Goal: Transaction & Acquisition: Purchase product/service

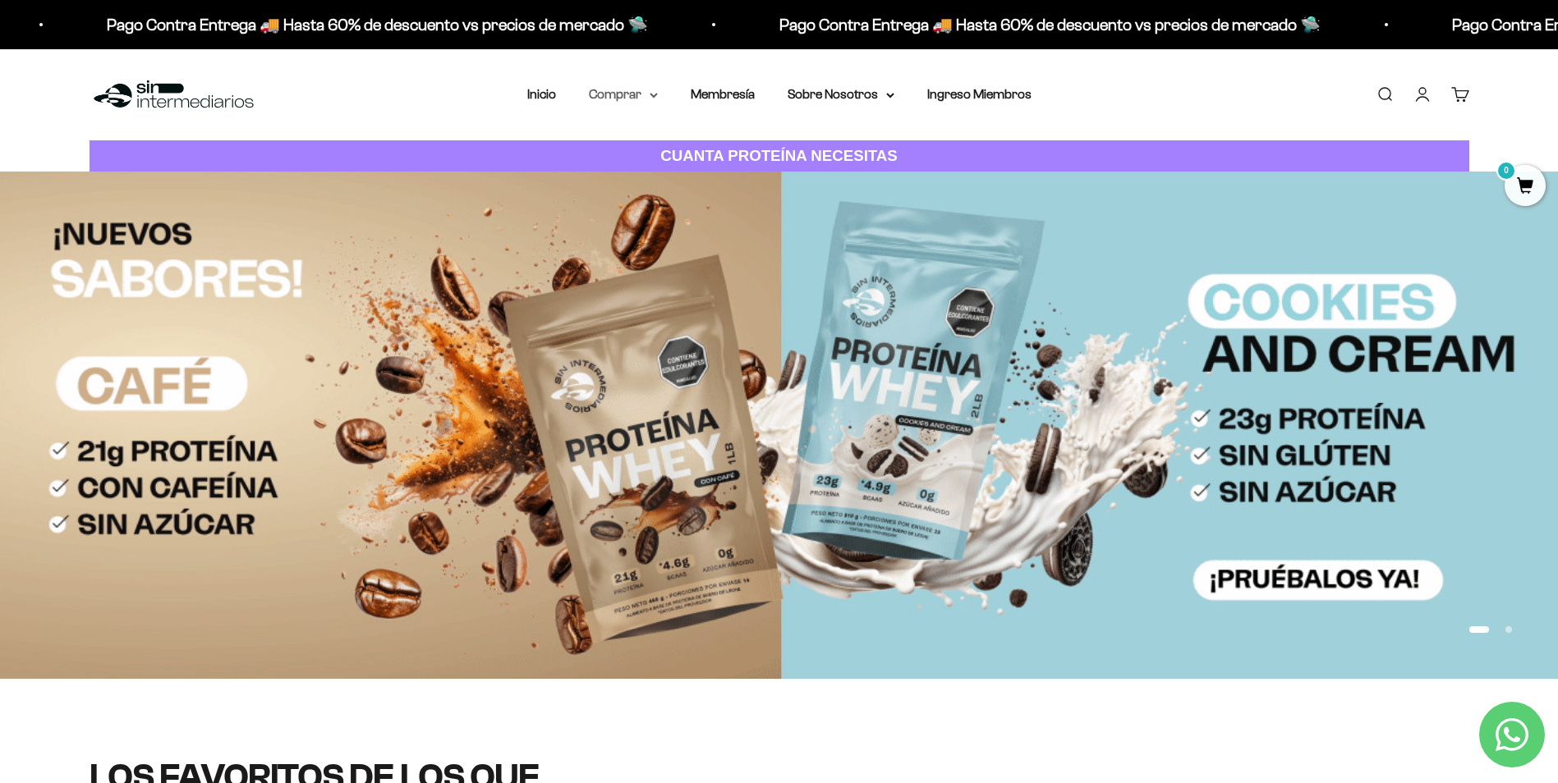
click at [649, 98] on summary "Comprar" at bounding box center [623, 94] width 69 height 21
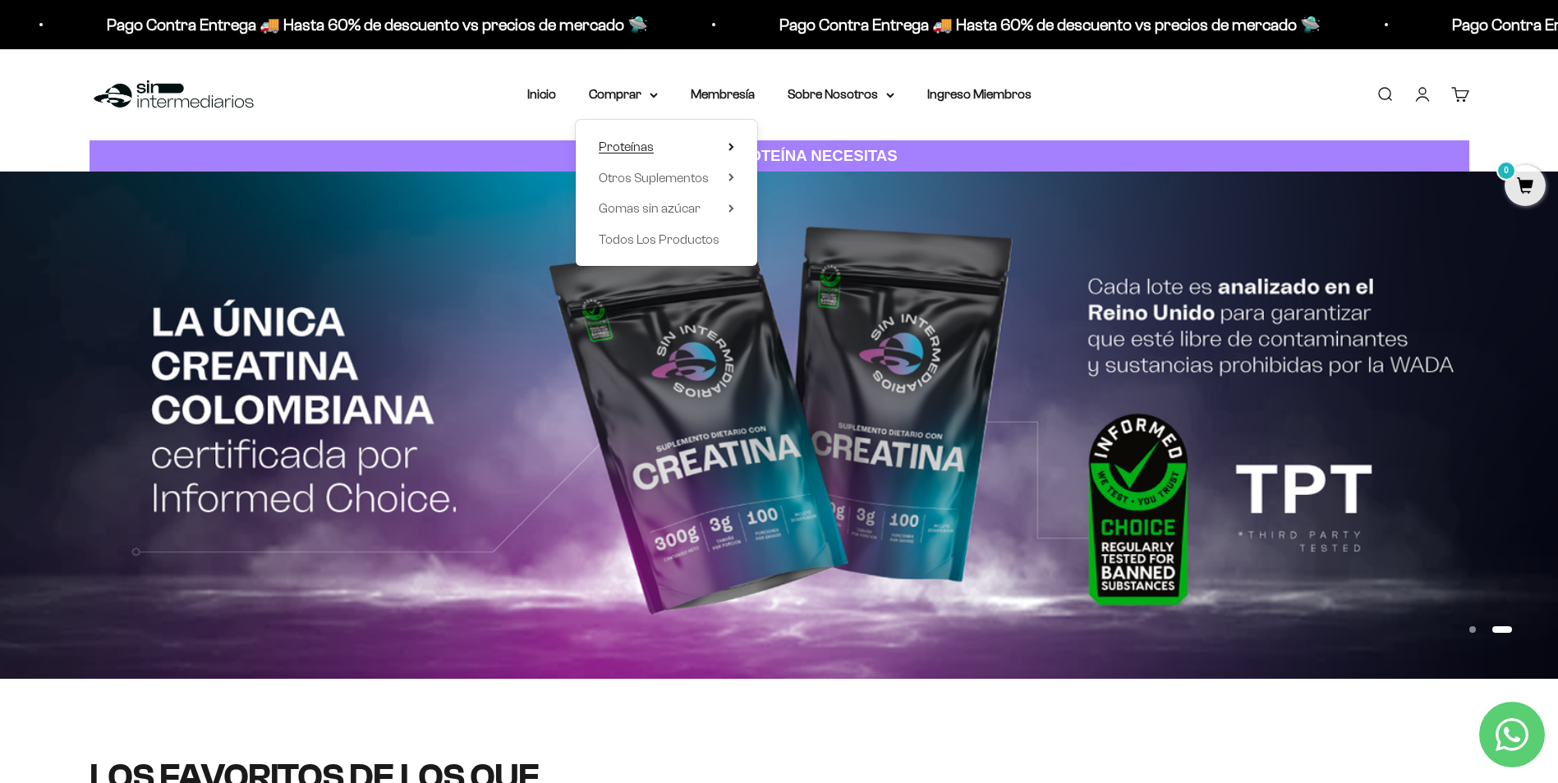
click at [673, 140] on summary "Proteínas" at bounding box center [666, 146] width 135 height 21
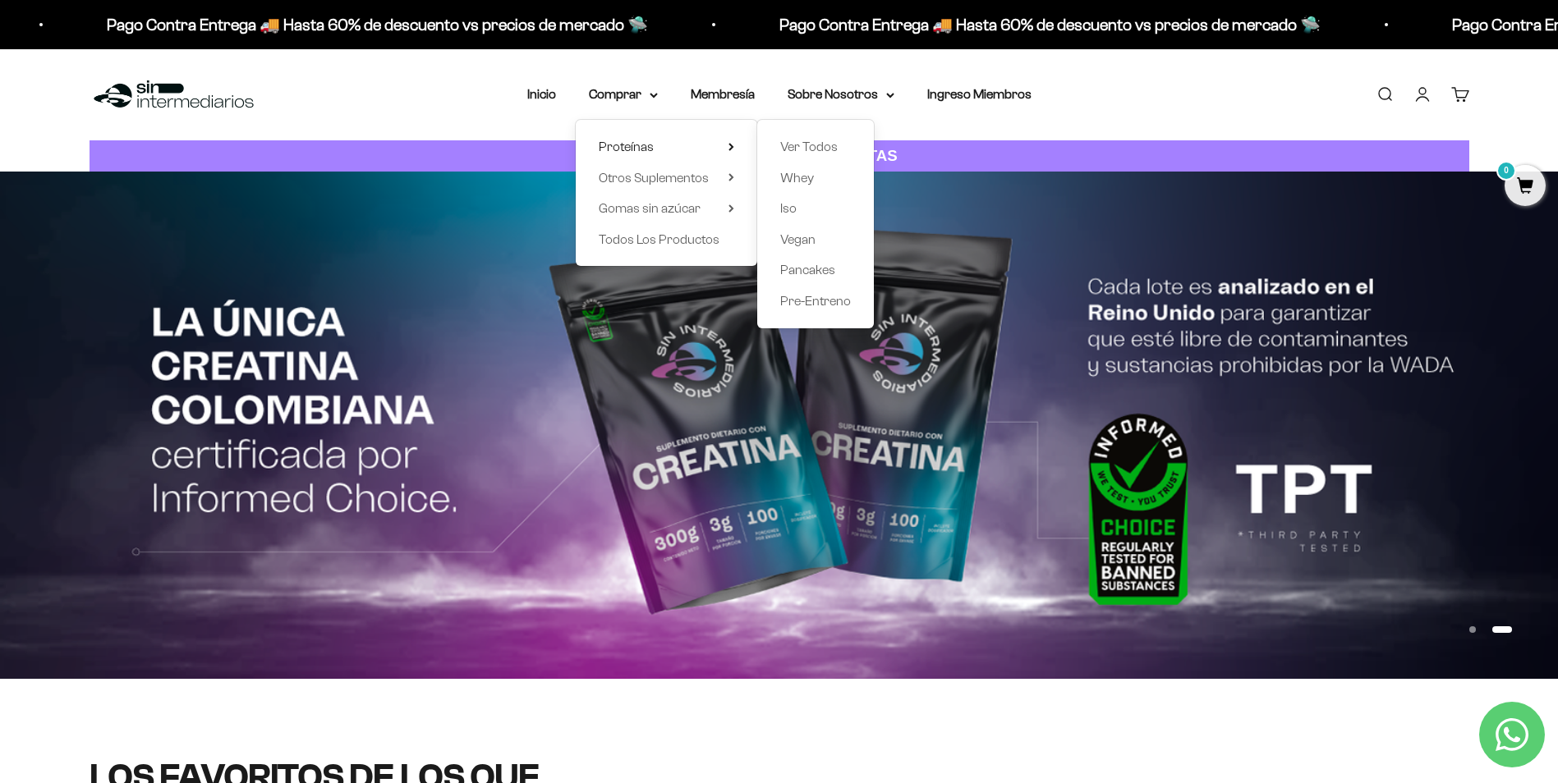
click at [718, 163] on div "Proteínas Ver Todos Whey Iso Vegan" at bounding box center [666, 193] width 181 height 146
click at [719, 181] on summary "Otros Suplementos" at bounding box center [666, 178] width 135 height 21
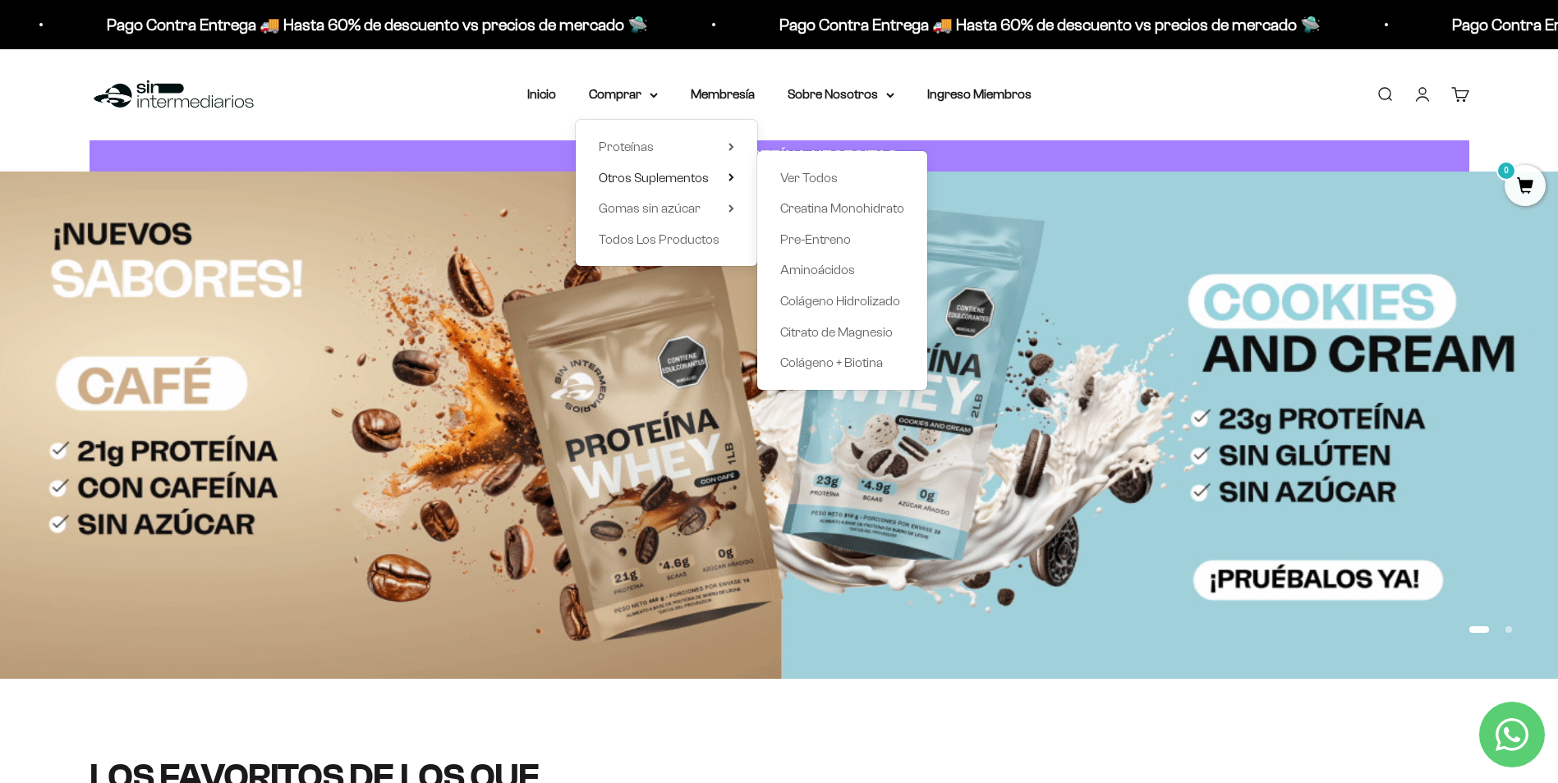
click at [718, 163] on div "Proteínas Ver Todos Whey Iso Vegan" at bounding box center [666, 193] width 181 height 146
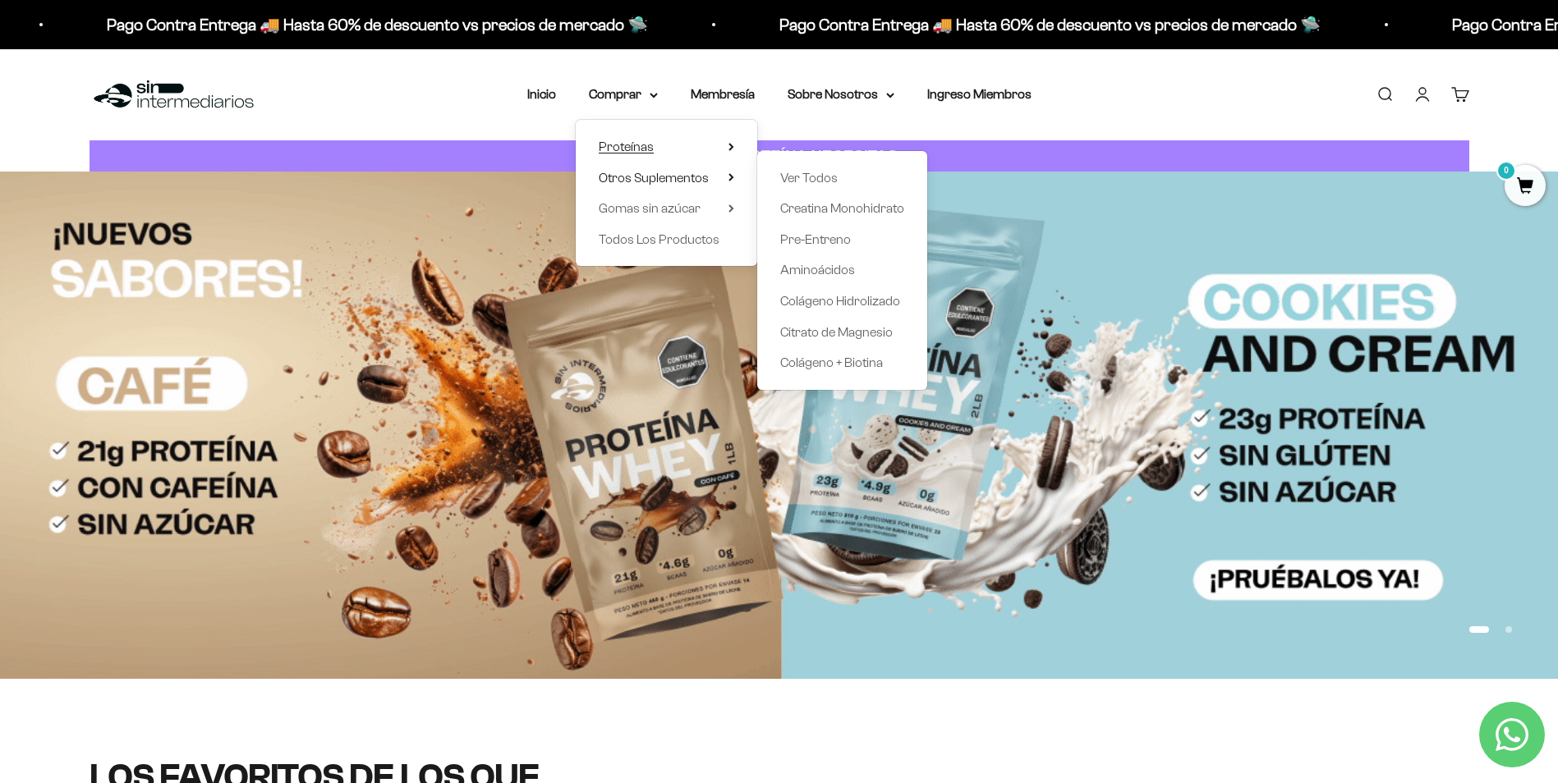
click at [727, 157] on summary "Proteínas" at bounding box center [666, 146] width 135 height 21
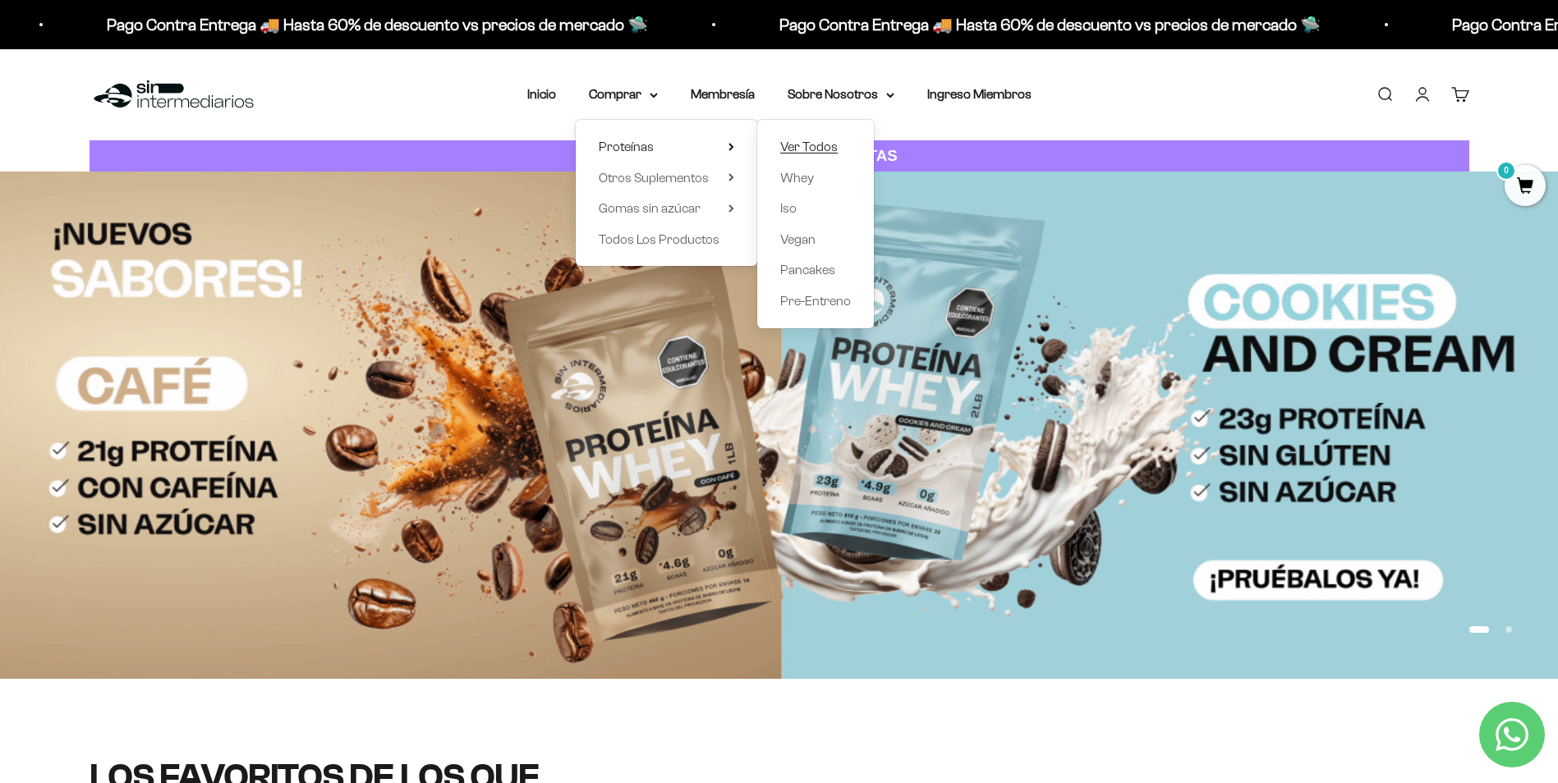
click at [798, 149] on span "Ver Todos" at bounding box center [808, 147] width 57 height 14
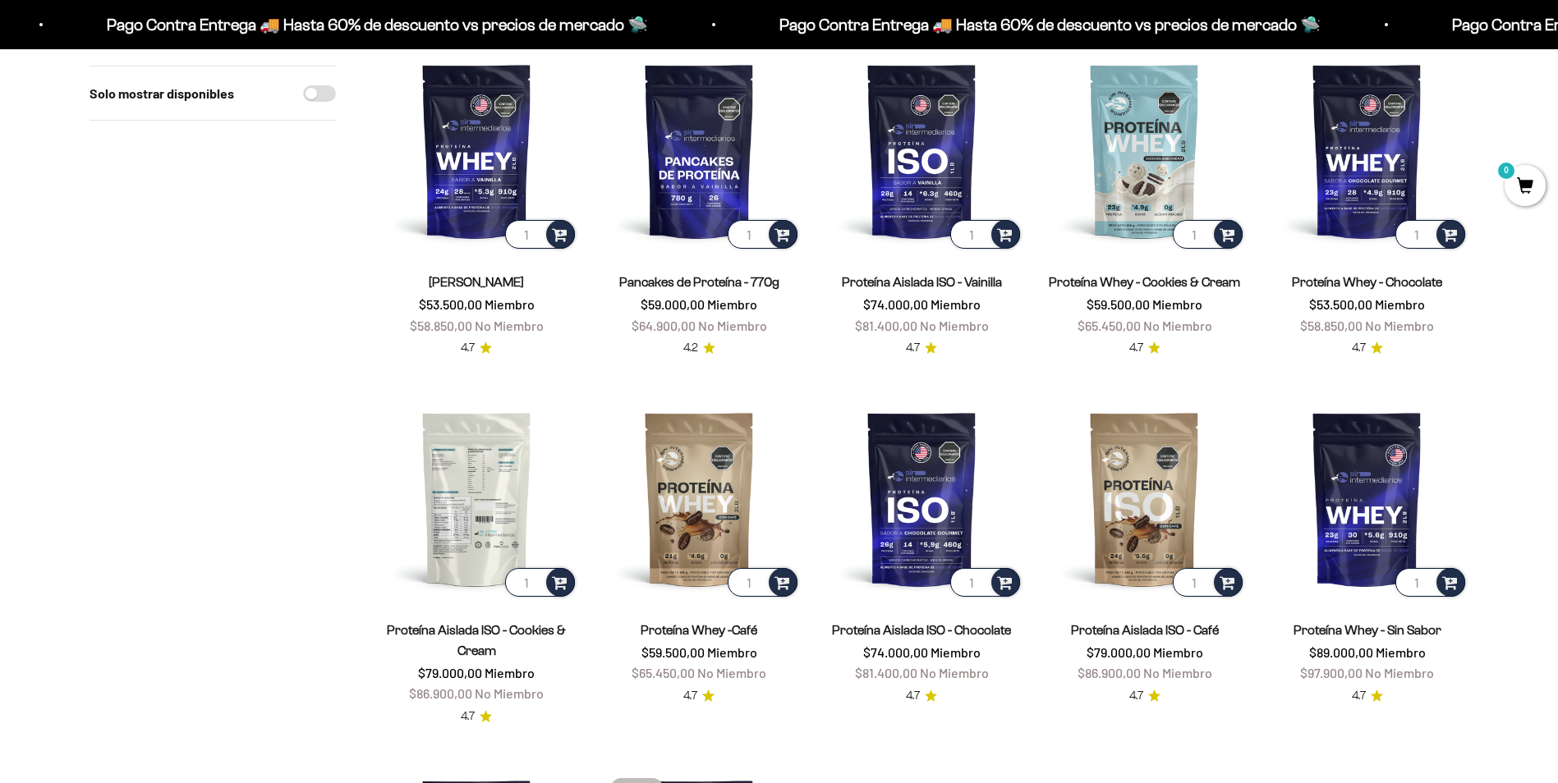
scroll to position [164, 0]
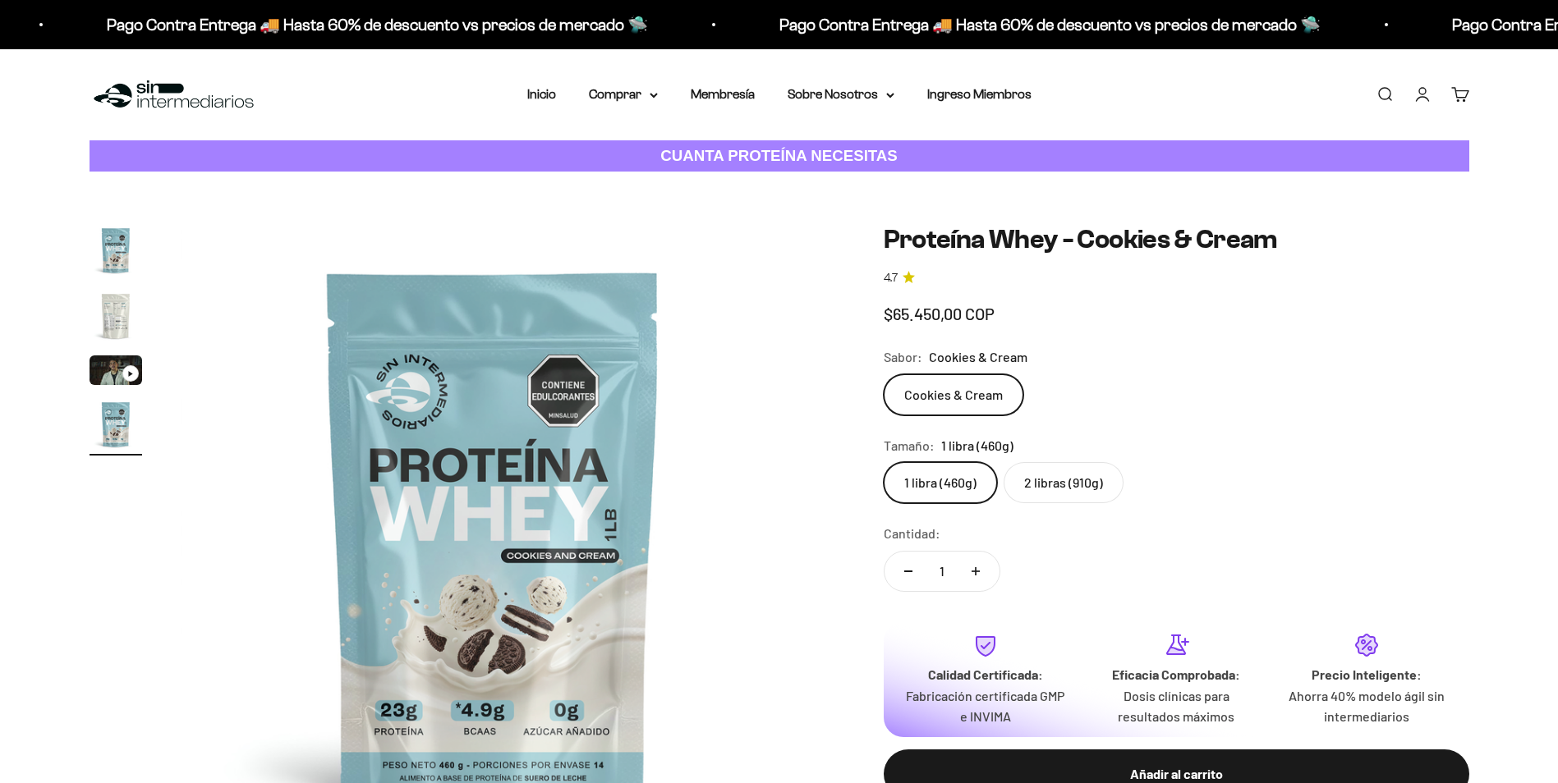
click at [99, 330] on img "Ir al artículo 2" at bounding box center [116, 316] width 53 height 53
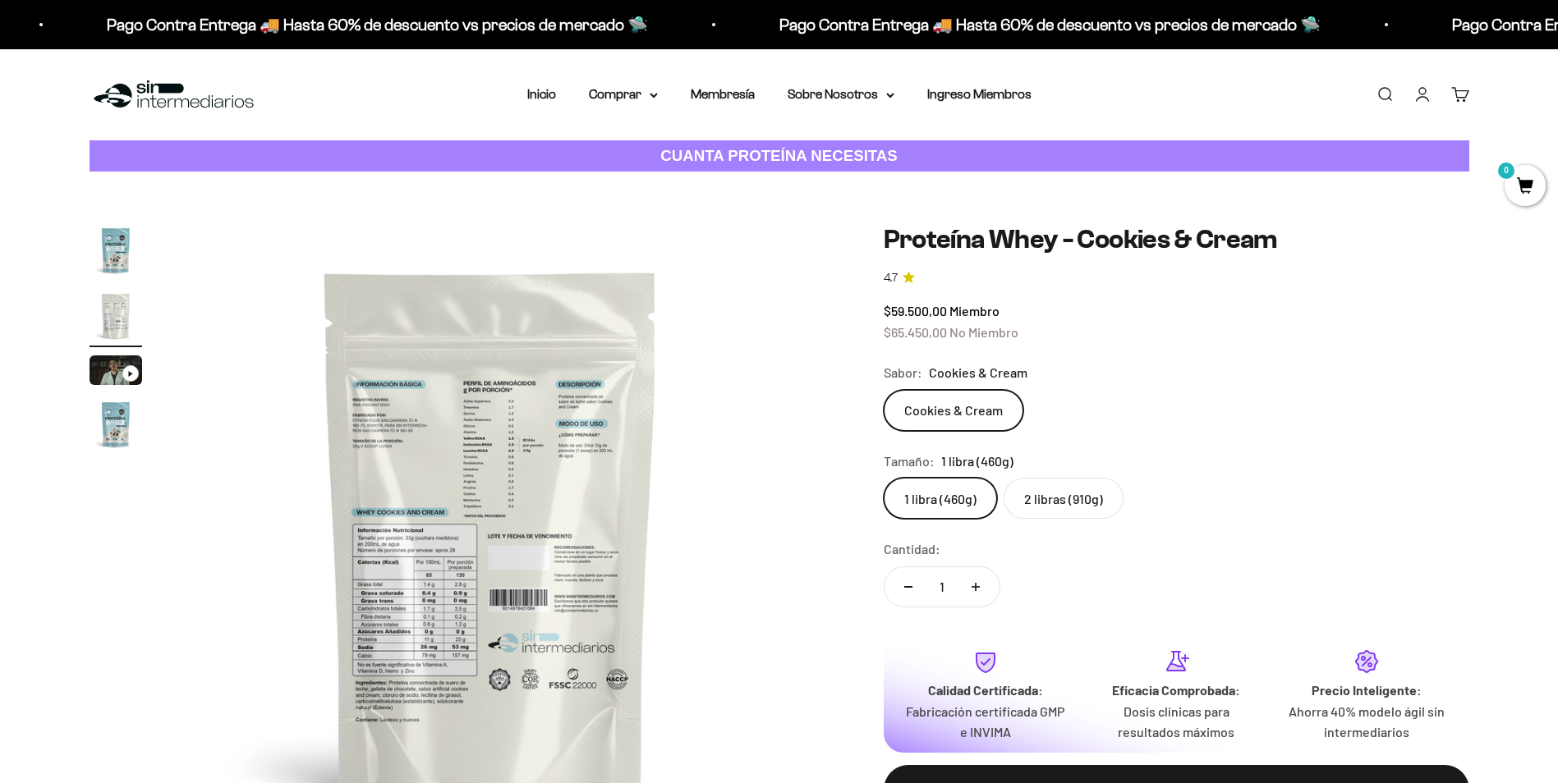
scroll to position [0, 643]
click at [433, 679] on img at bounding box center [492, 535] width 623 height 623
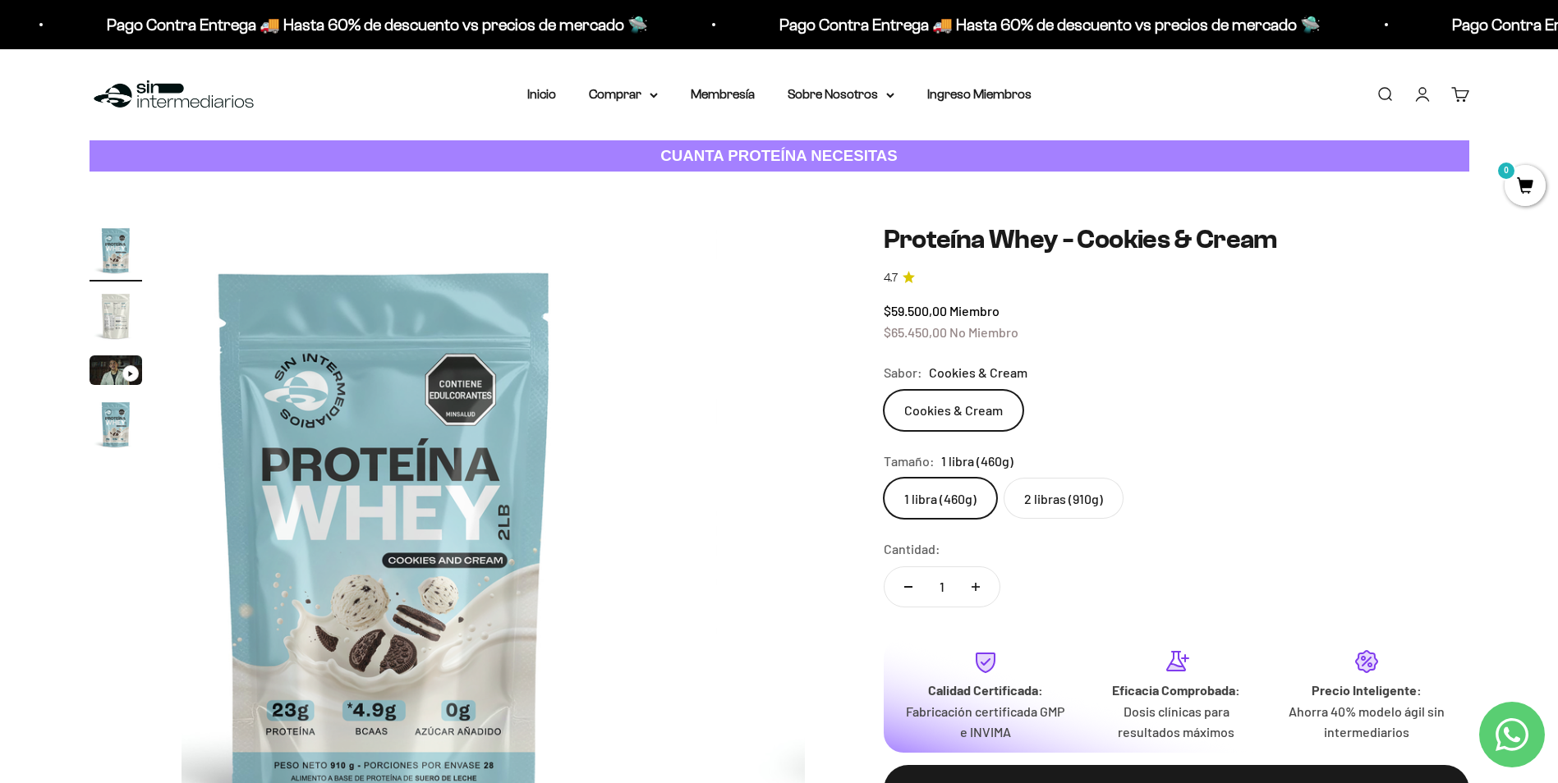
scroll to position [0, 0]
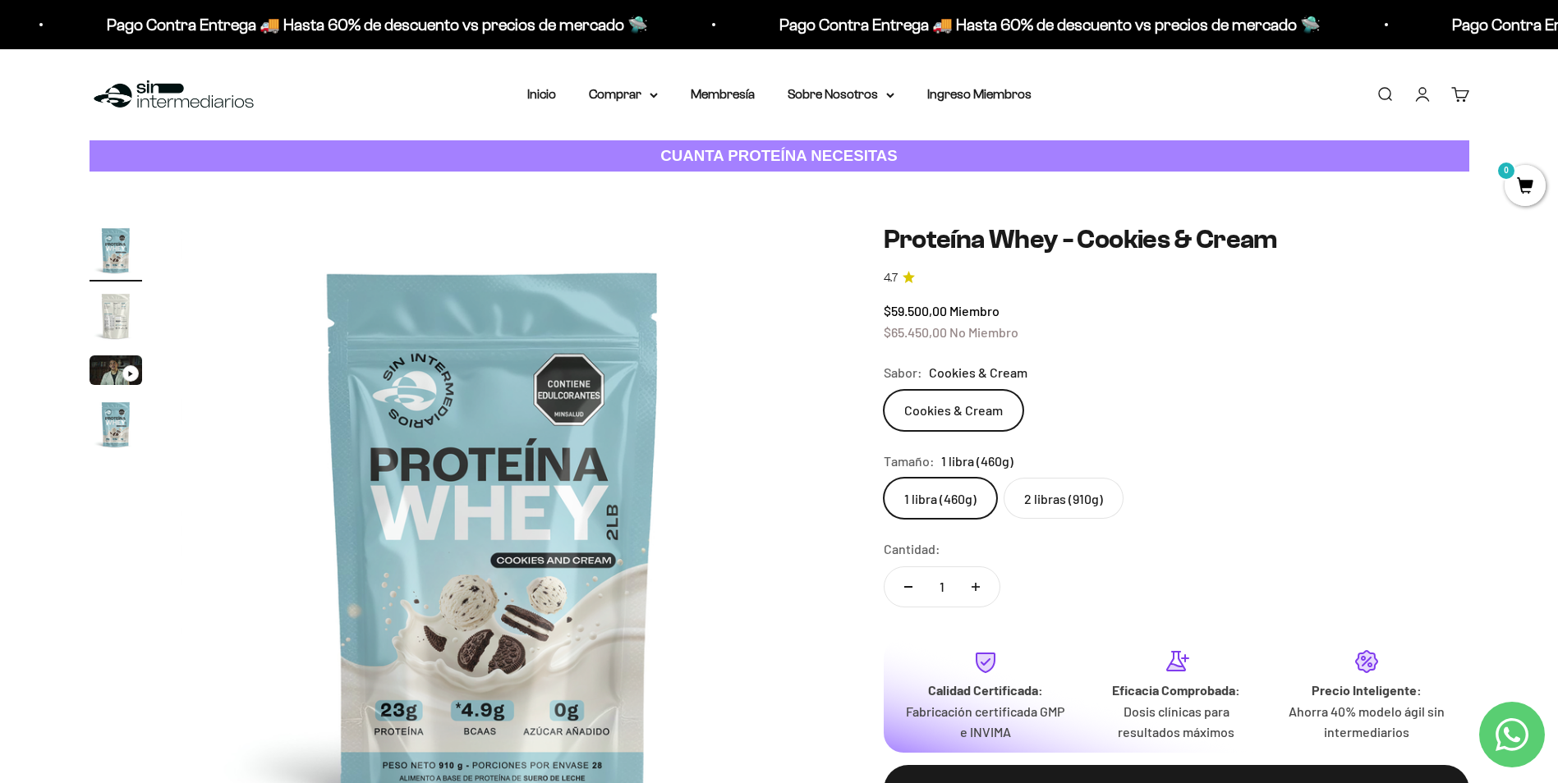
click at [815, 544] on div "Zoom Ir al artículo 1 Ir al artículo 2 Ir al artículo 3 Ir al artículo 4 Proteí…" at bounding box center [780, 535] width 1380 height 623
click at [122, 319] on img "Ir al artículo 2" at bounding box center [116, 316] width 53 height 53
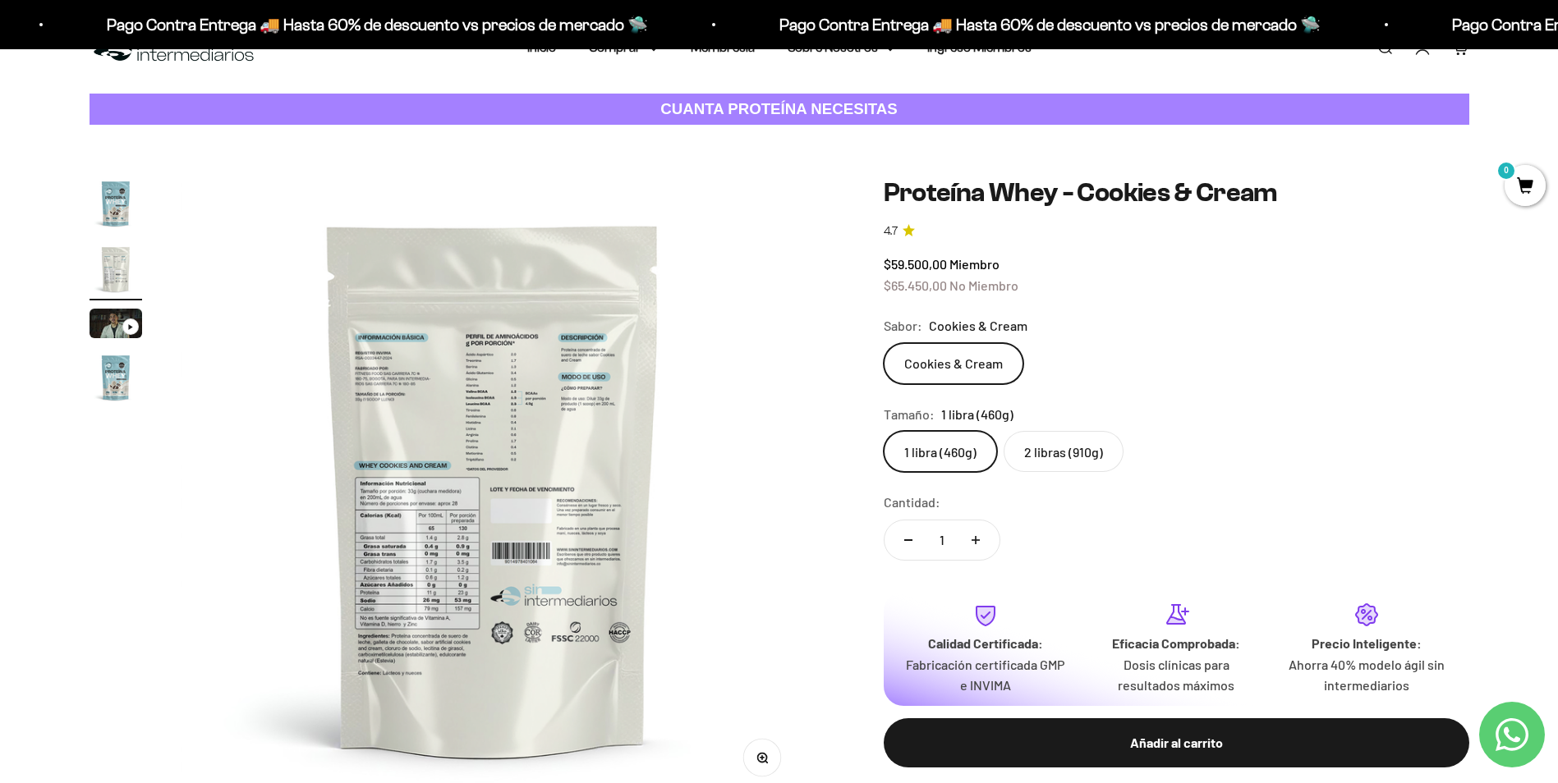
scroll to position [82, 0]
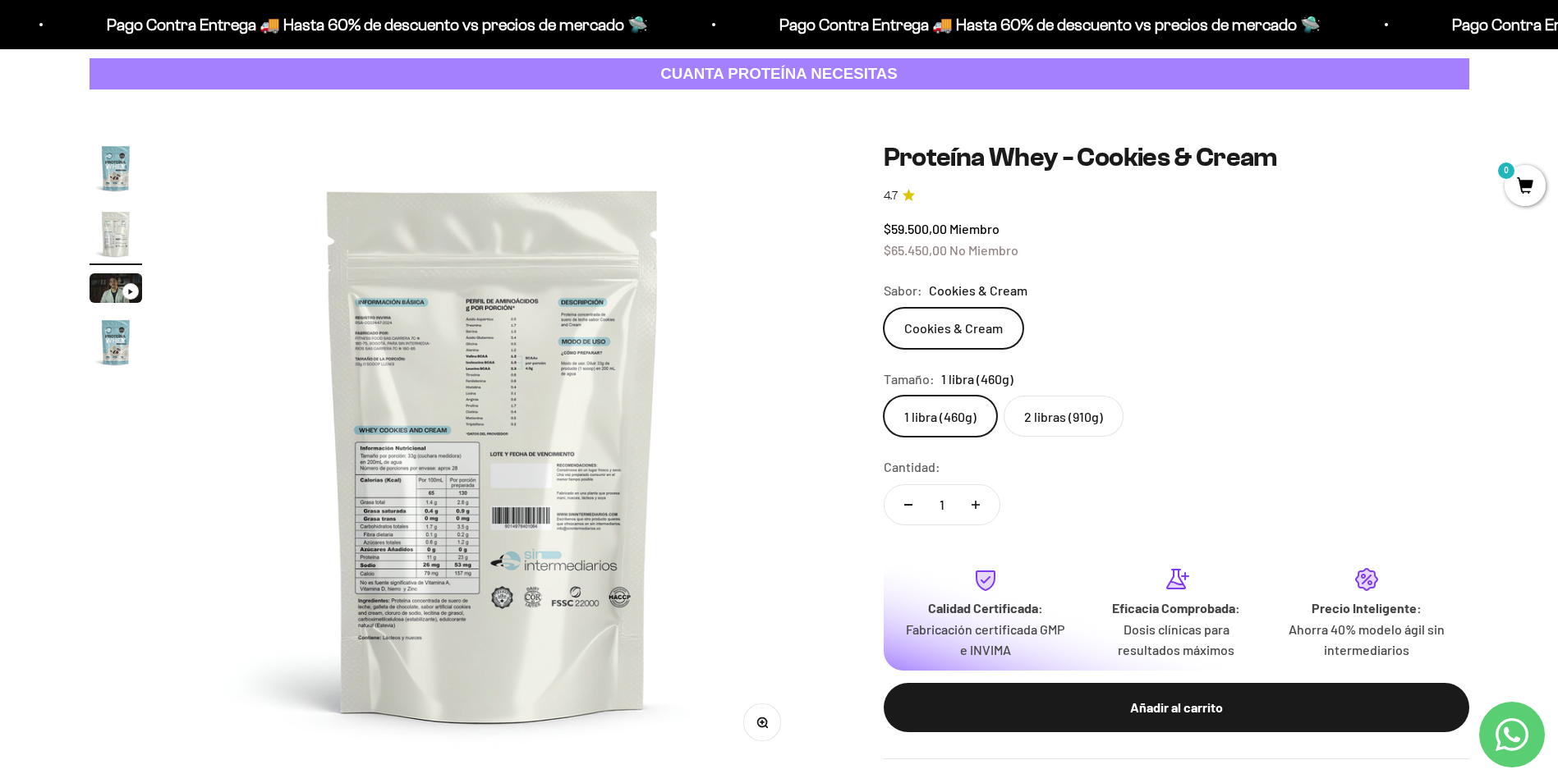
click at [770, 729] on button "Zoom" at bounding box center [761, 723] width 37 height 37
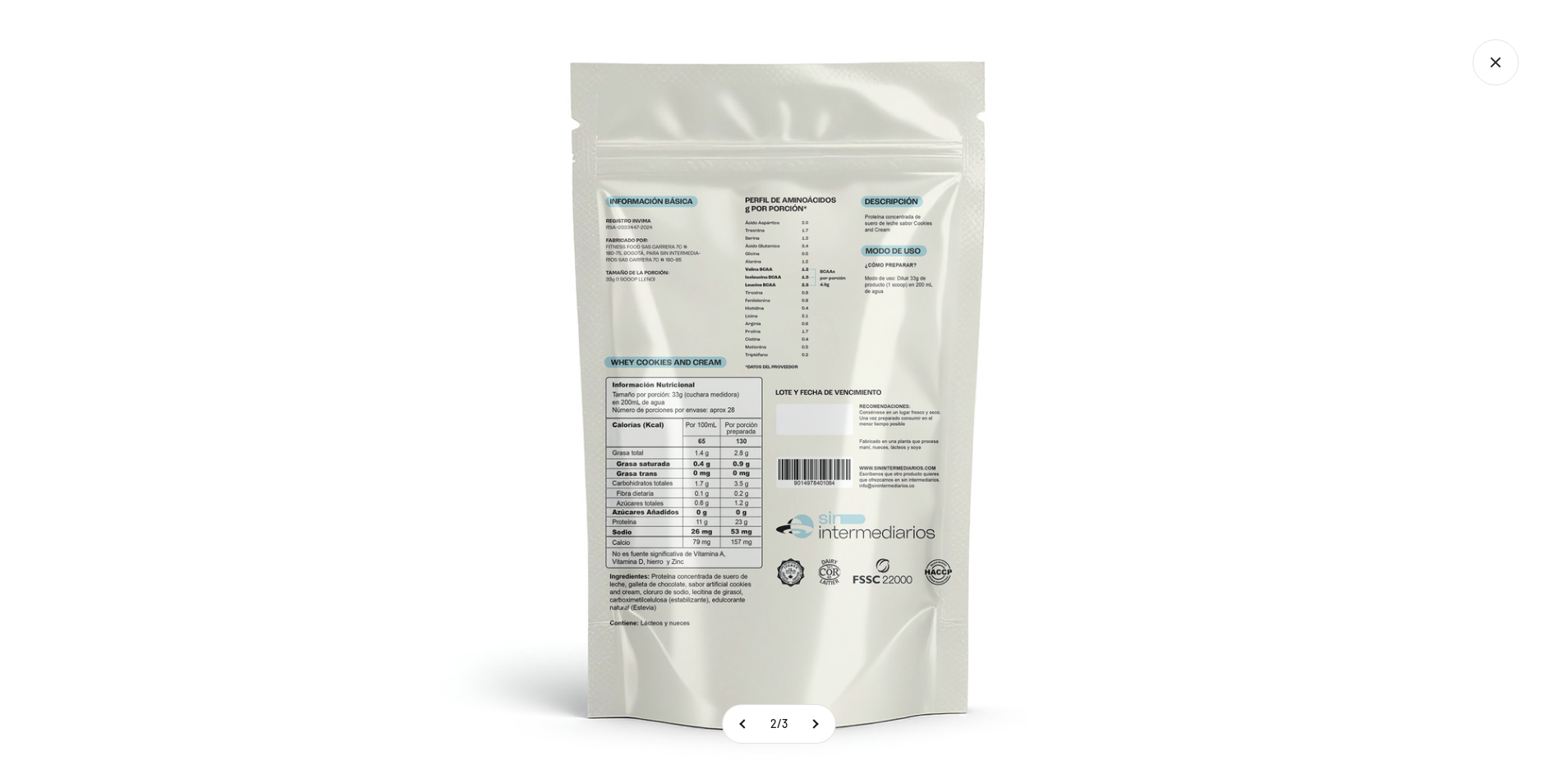
click at [770, 627] on img at bounding box center [779, 391] width 783 height 783
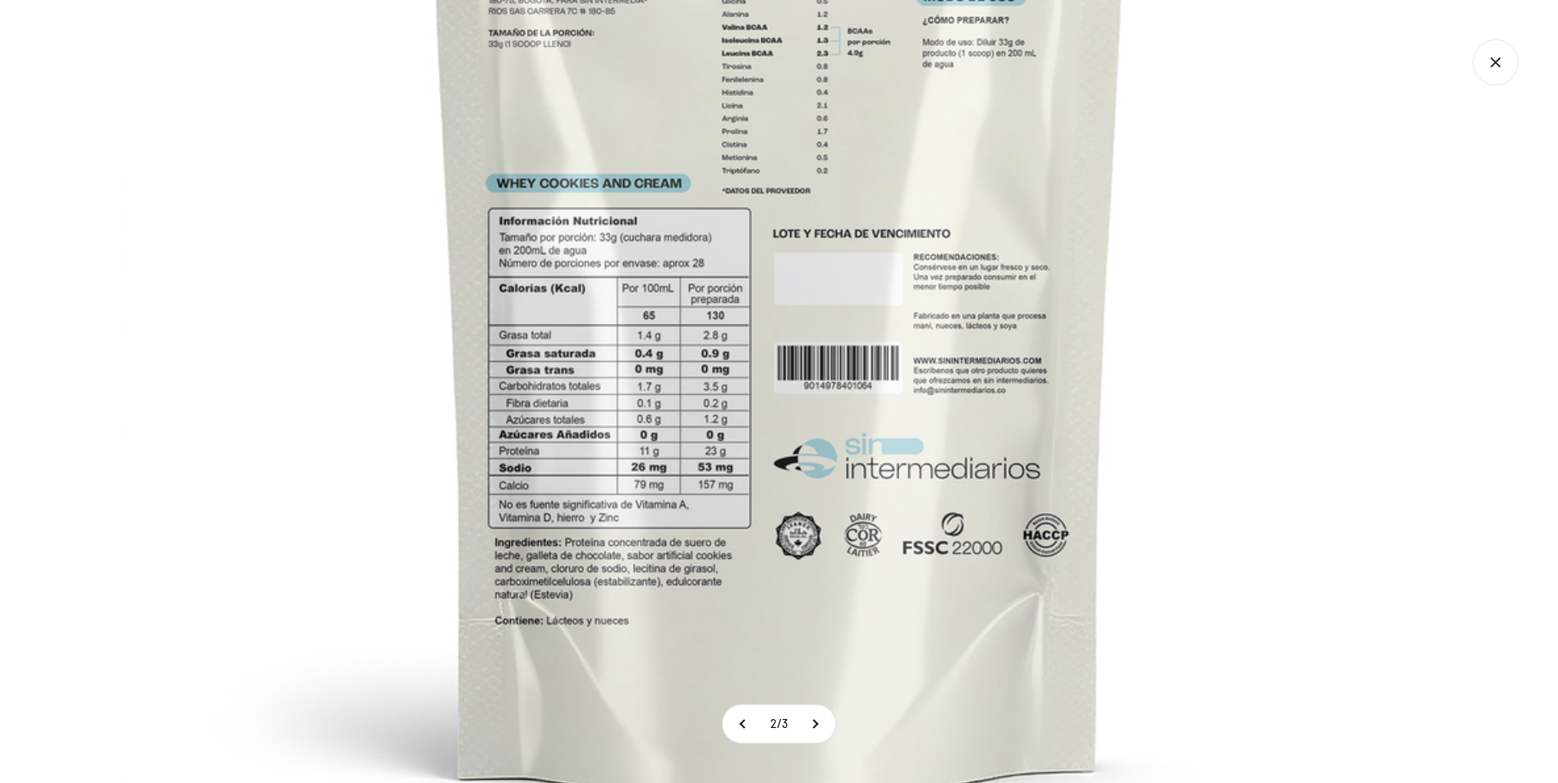
click at [907, 455] on img at bounding box center [779, 232] width 1314 height 1314
